Goal: Task Accomplishment & Management: Manage account settings

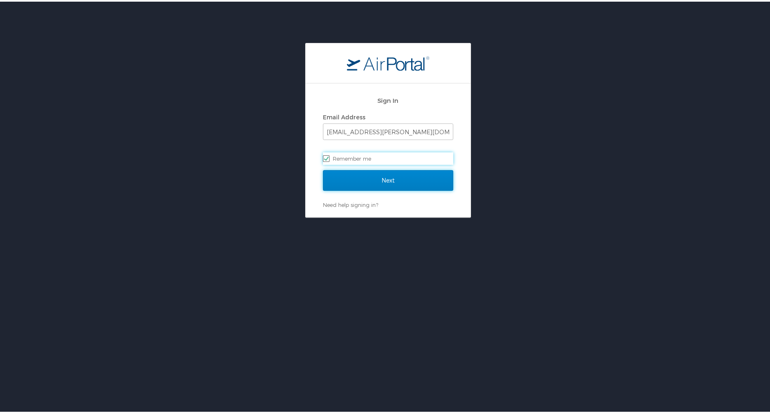
click at [383, 176] on input "Next" at bounding box center [388, 178] width 130 height 21
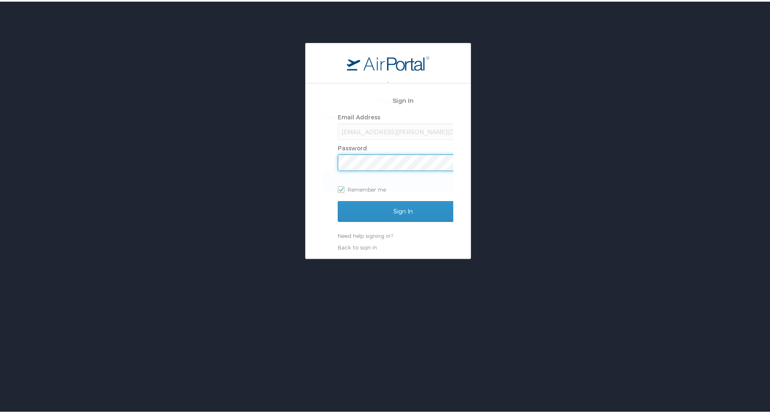
scroll to position [0, 2]
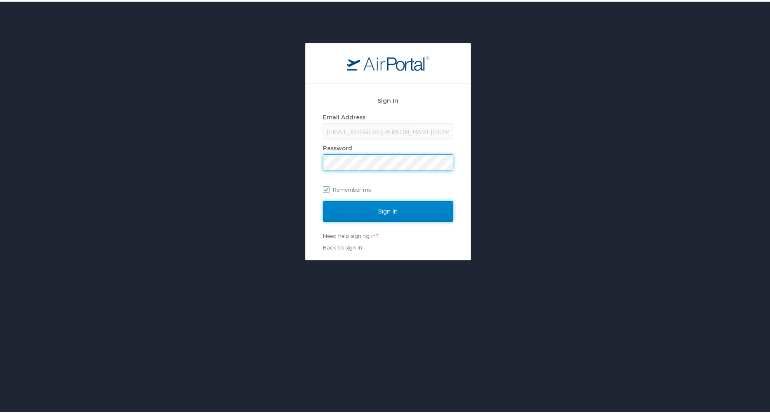
click at [382, 203] on input "Sign In" at bounding box center [388, 209] width 130 height 21
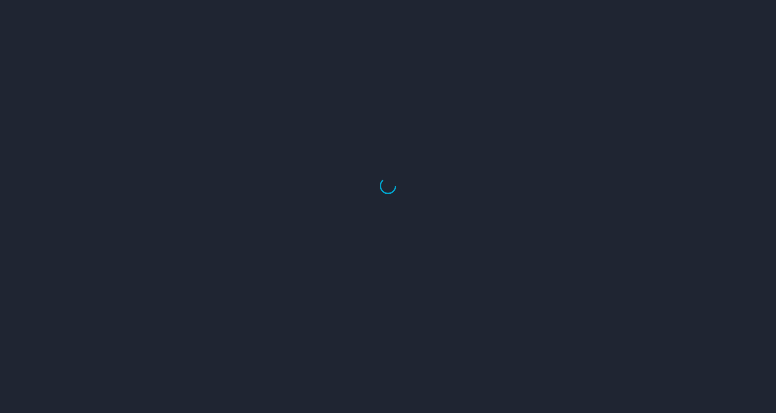
select select "US"
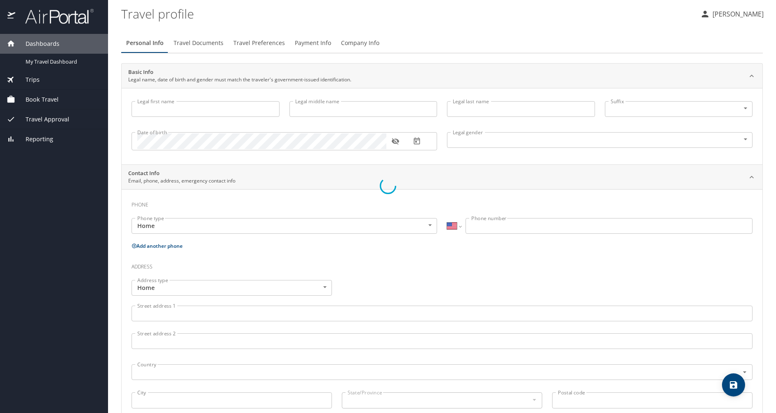
type input "[PERSON_NAME]"
type input "[DEMOGRAPHIC_DATA]"
select select "US"
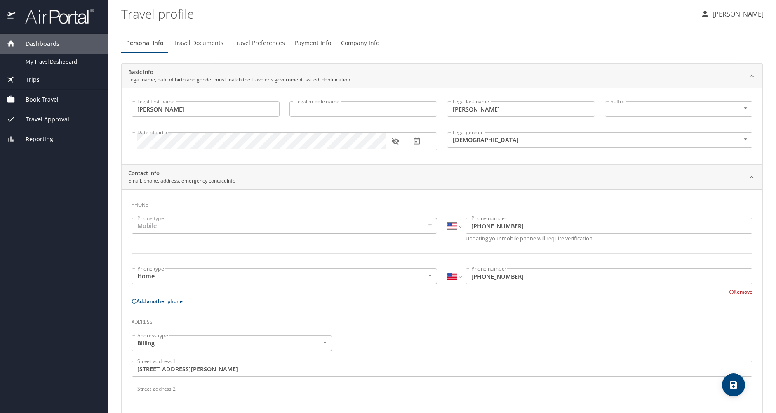
click at [321, 41] on span "Payment Info" at bounding box center [313, 43] width 36 height 10
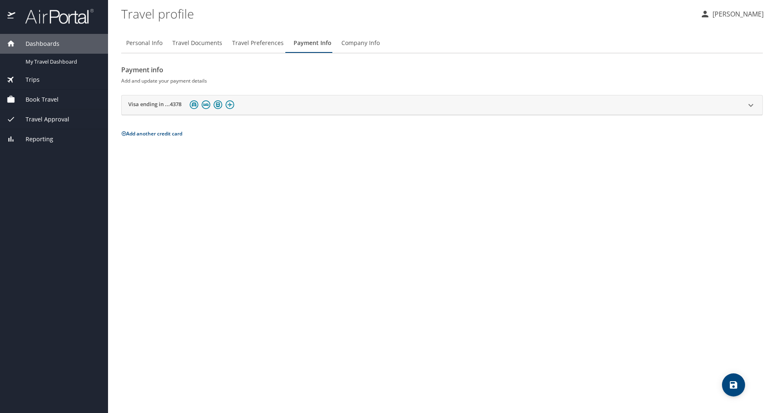
click at [753, 104] on icon at bounding box center [751, 105] width 10 height 10
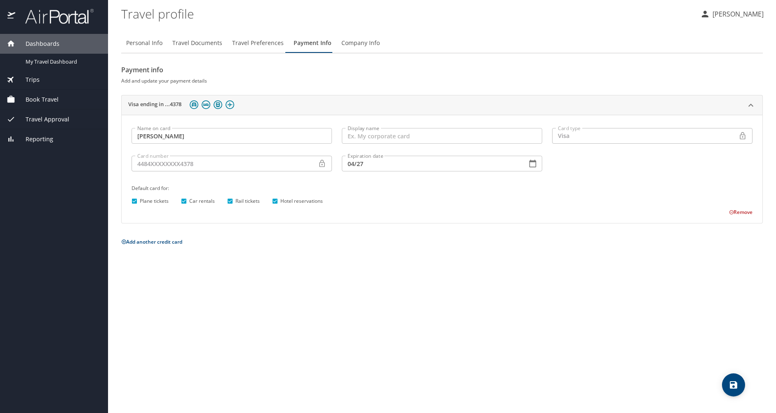
click at [740, 210] on button "Remove" at bounding box center [741, 211] width 24 height 7
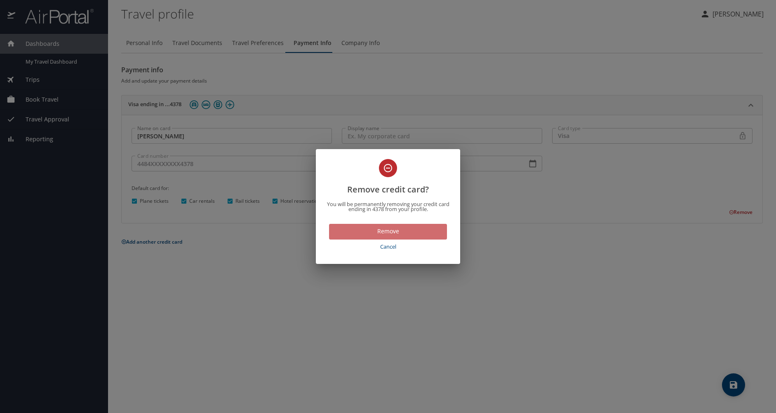
click at [403, 232] on span "Remove" at bounding box center [388, 231] width 105 height 10
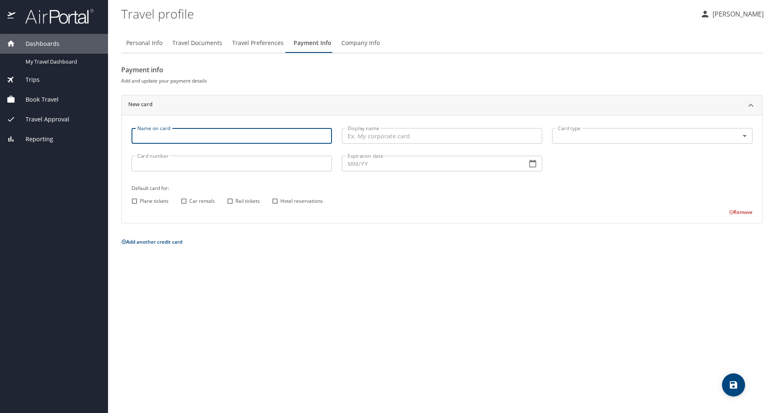
click at [168, 139] on input "Name on card" at bounding box center [232, 136] width 201 height 16
type input "[PERSON_NAME]"
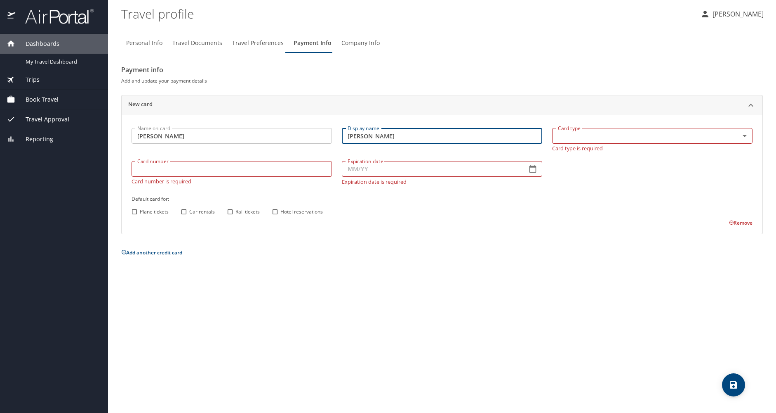
type input "[PERSON_NAME]"
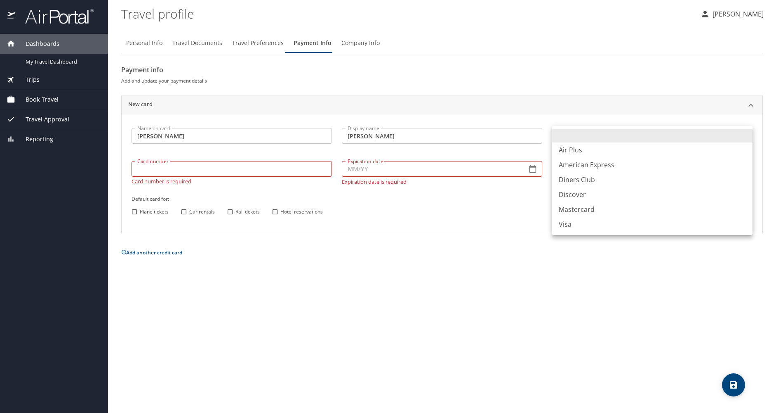
click at [745, 136] on body "Dashboards My Travel Dashboard Trips Current / Future Trips Past Trips Trips Mi…" at bounding box center [388, 206] width 776 height 413
click at [597, 219] on li "Visa" at bounding box center [652, 224] width 201 height 15
type input "VI"
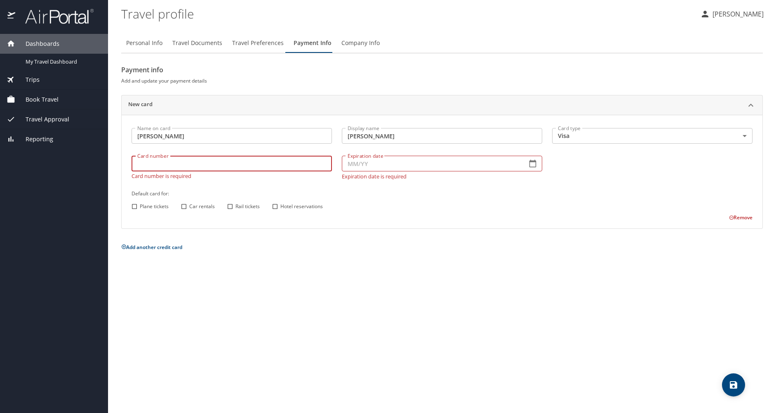
click at [210, 168] on input "Card number" at bounding box center [232, 164] width 201 height 16
type input "4484863560363754"
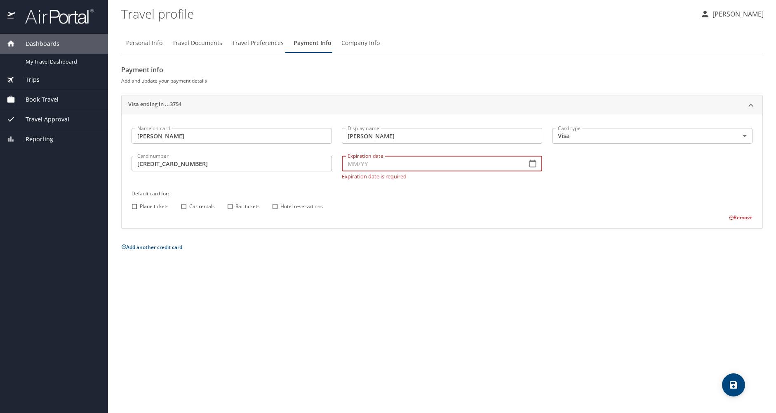
click at [384, 160] on input "Expiration date" at bounding box center [431, 164] width 179 height 16
type input "04/27"
click at [135, 207] on div "Name on card Francesca Gilkey Name on card Display name Francesca Gilkey Displa…" at bounding box center [442, 172] width 631 height 99
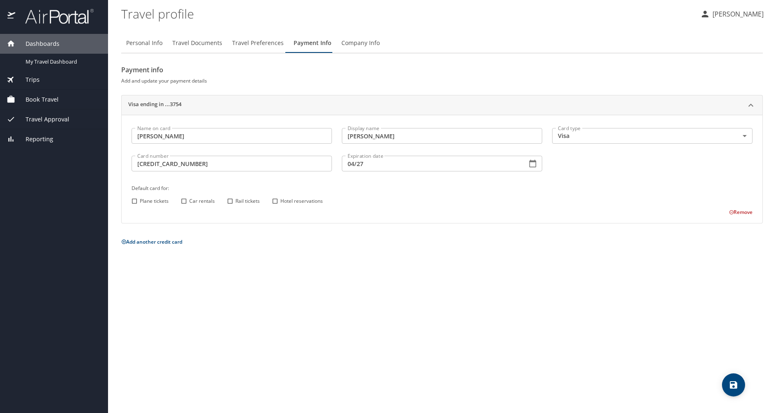
click at [183, 202] on input "Car rentals" at bounding box center [184, 201] width 11 height 11
checkbox input "true"
click at [231, 201] on input "Rail tickets" at bounding box center [230, 201] width 11 height 11
checkbox input "true"
click at [274, 201] on input "Hotel reservations" at bounding box center [275, 201] width 11 height 11
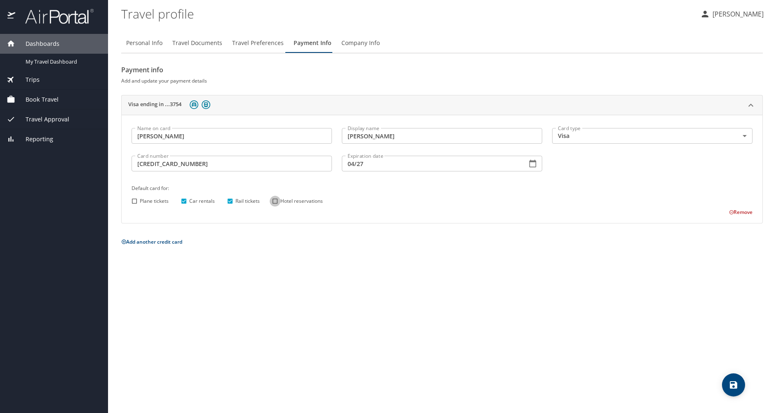
checkbox input "true"
click at [135, 201] on input "Plane tickets" at bounding box center [134, 201] width 11 height 11
checkbox input "true"
click at [737, 382] on icon "save" at bounding box center [733, 384] width 7 height 7
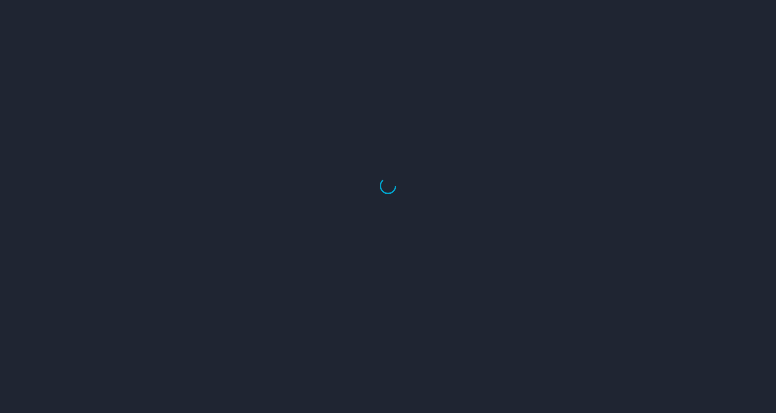
select select "US"
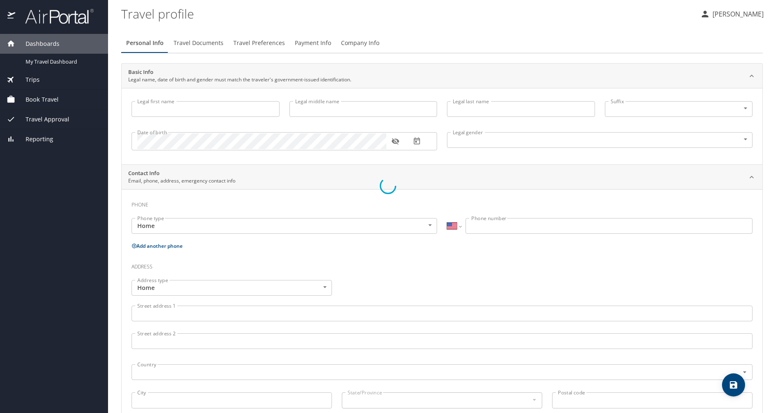
type input "[PERSON_NAME]"
type input "[DEMOGRAPHIC_DATA]"
select select "US"
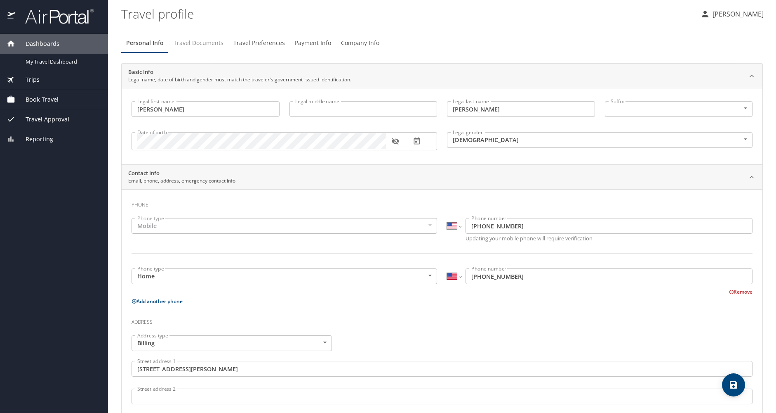
click at [196, 45] on span "Travel Documents" at bounding box center [199, 43] width 50 height 10
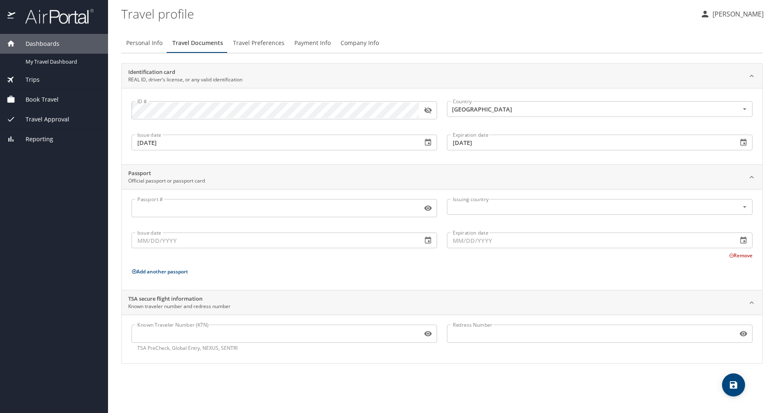
click at [297, 42] on span "Payment Info" at bounding box center [313, 43] width 36 height 10
